Goal: Task Accomplishment & Management: Complete application form

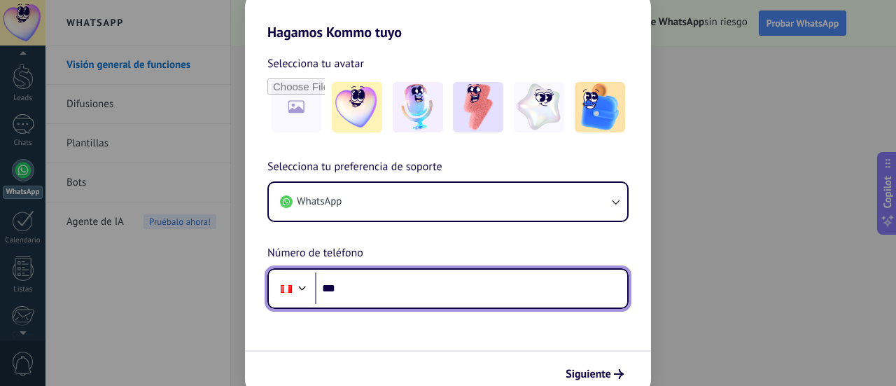
click at [349, 291] on input "***" at bounding box center [471, 288] width 312 height 32
type input "**********"
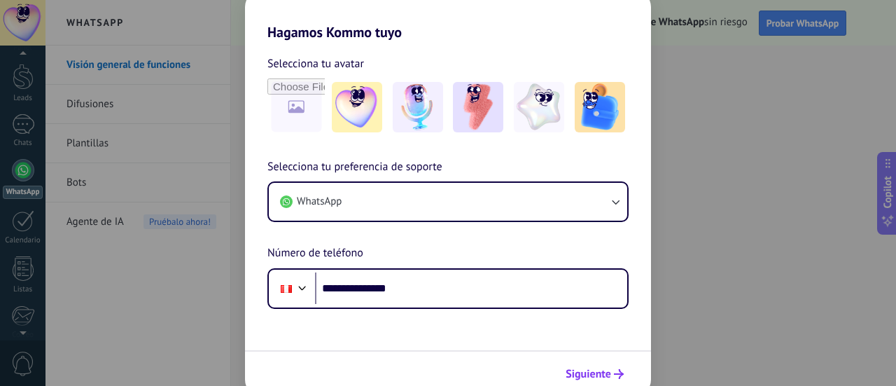
click at [593, 370] on span "Siguiente" at bounding box center [589, 374] width 46 height 10
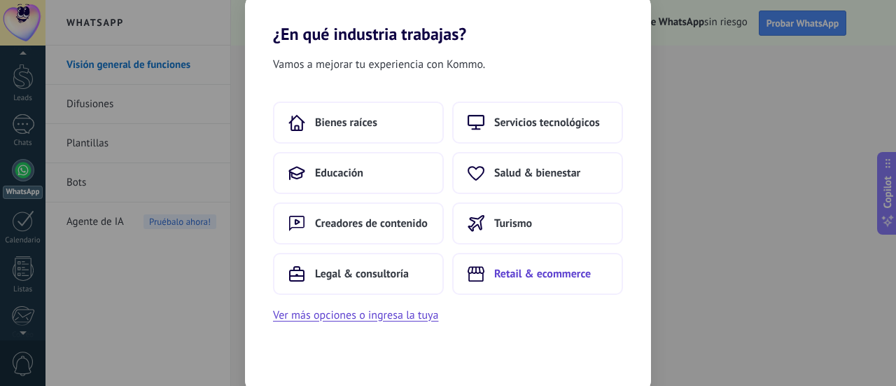
click at [532, 262] on button "Retail & ecommerce" at bounding box center [537, 274] width 171 height 42
